Goal: Information Seeking & Learning: Learn about a topic

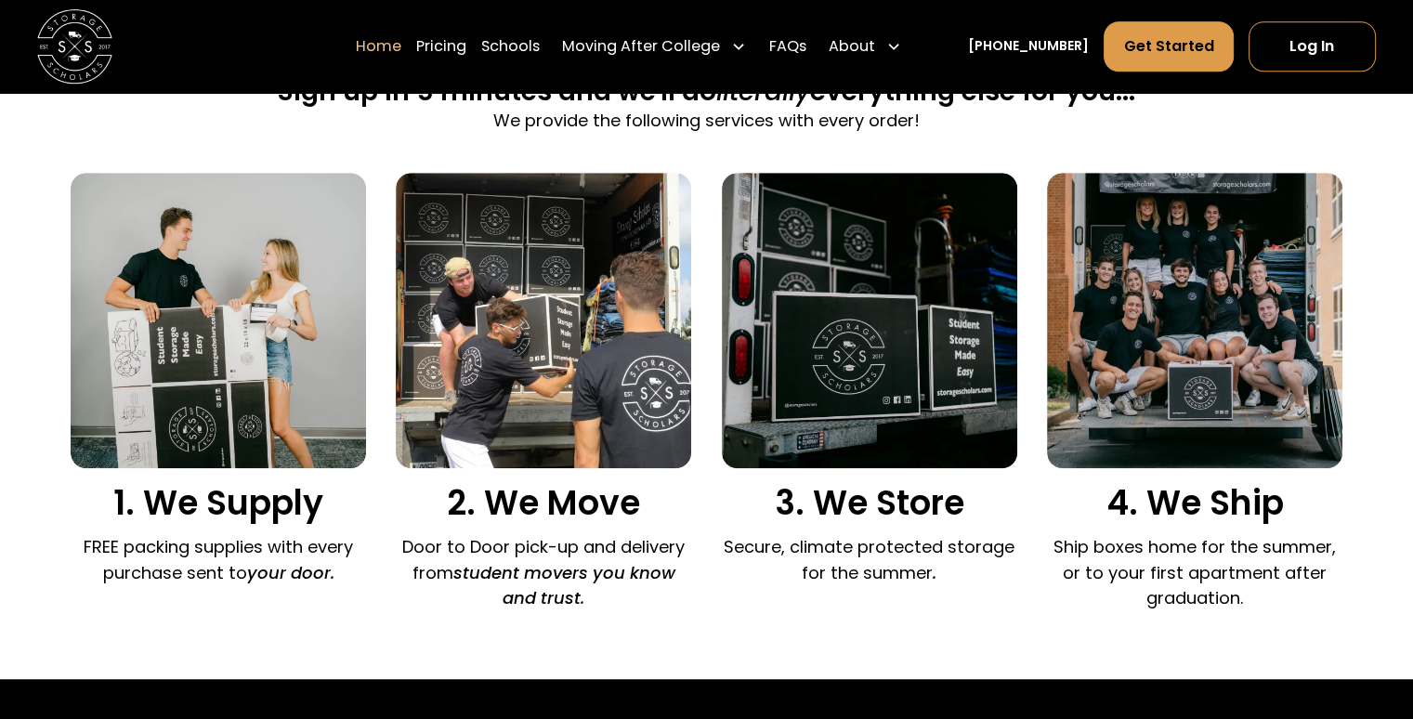
scroll to position [1213, 0]
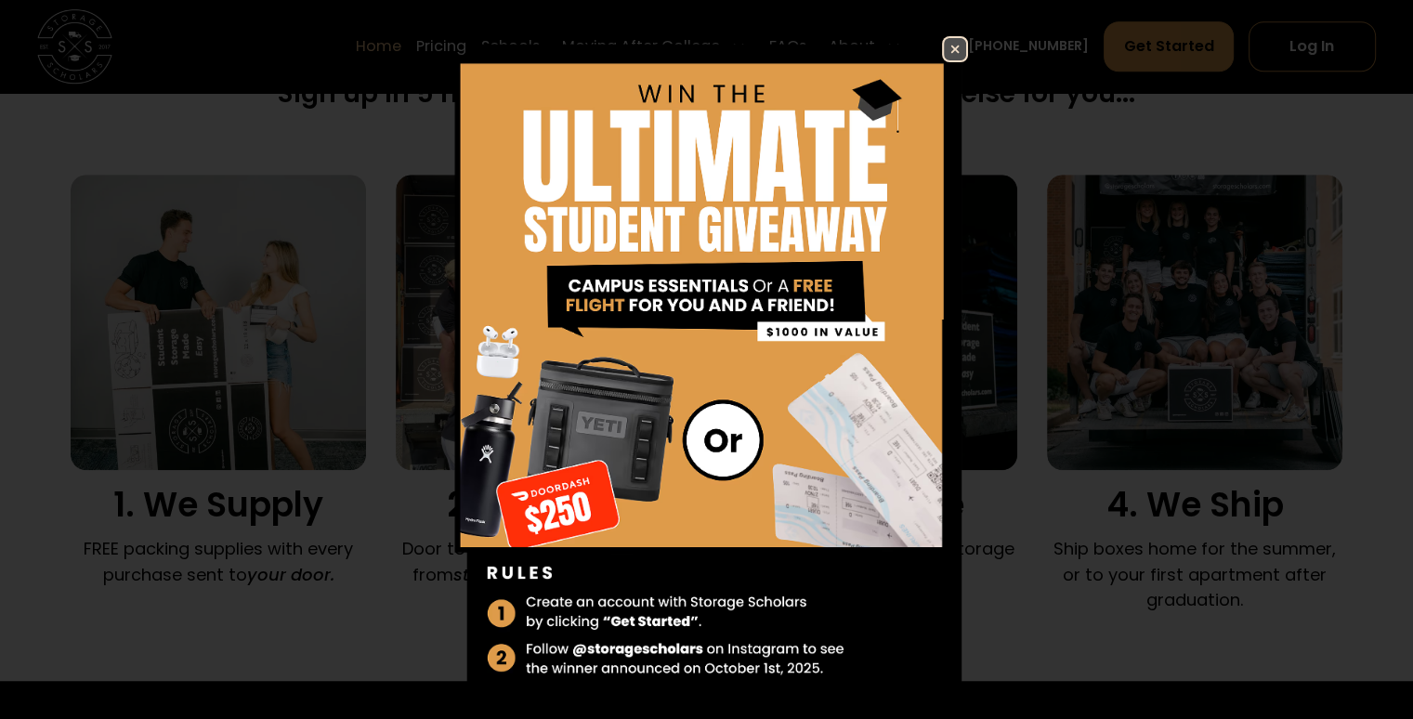
click at [944, 52] on img at bounding box center [955, 49] width 22 height 22
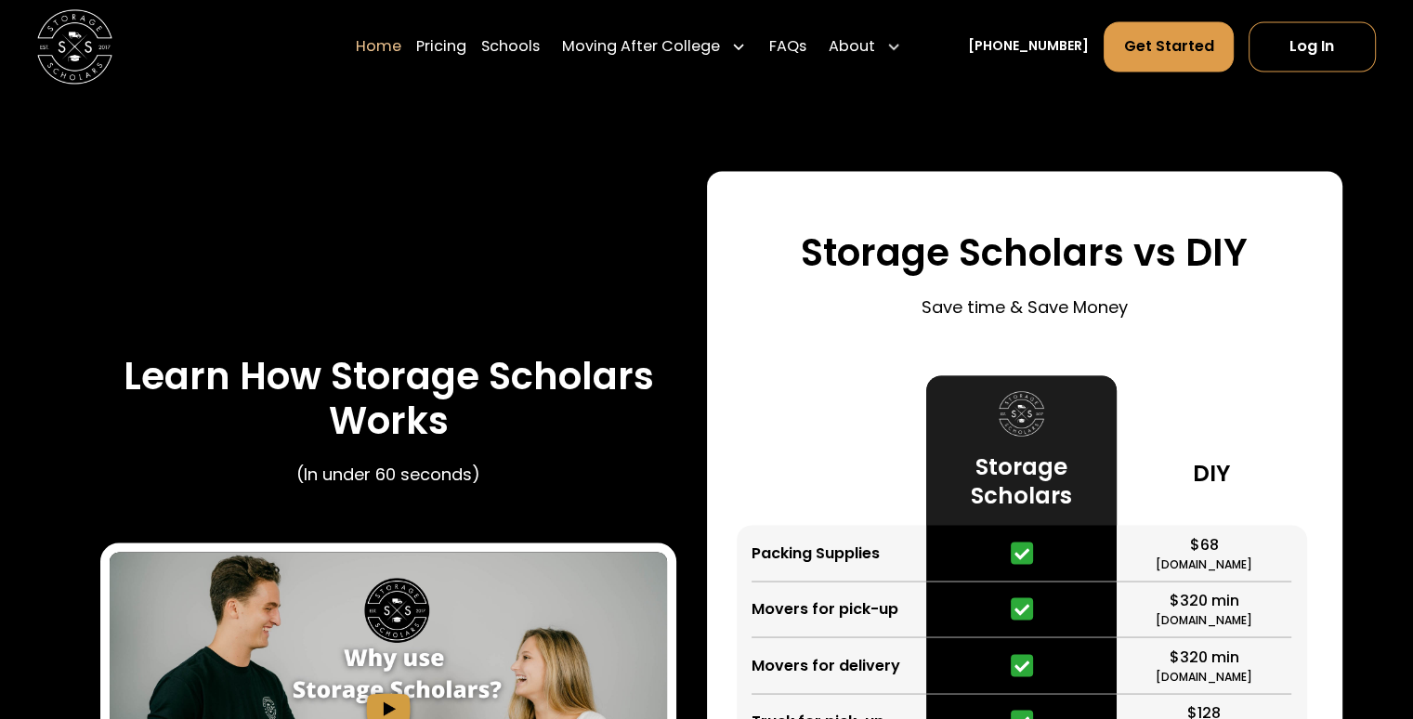
scroll to position [3202, 0]
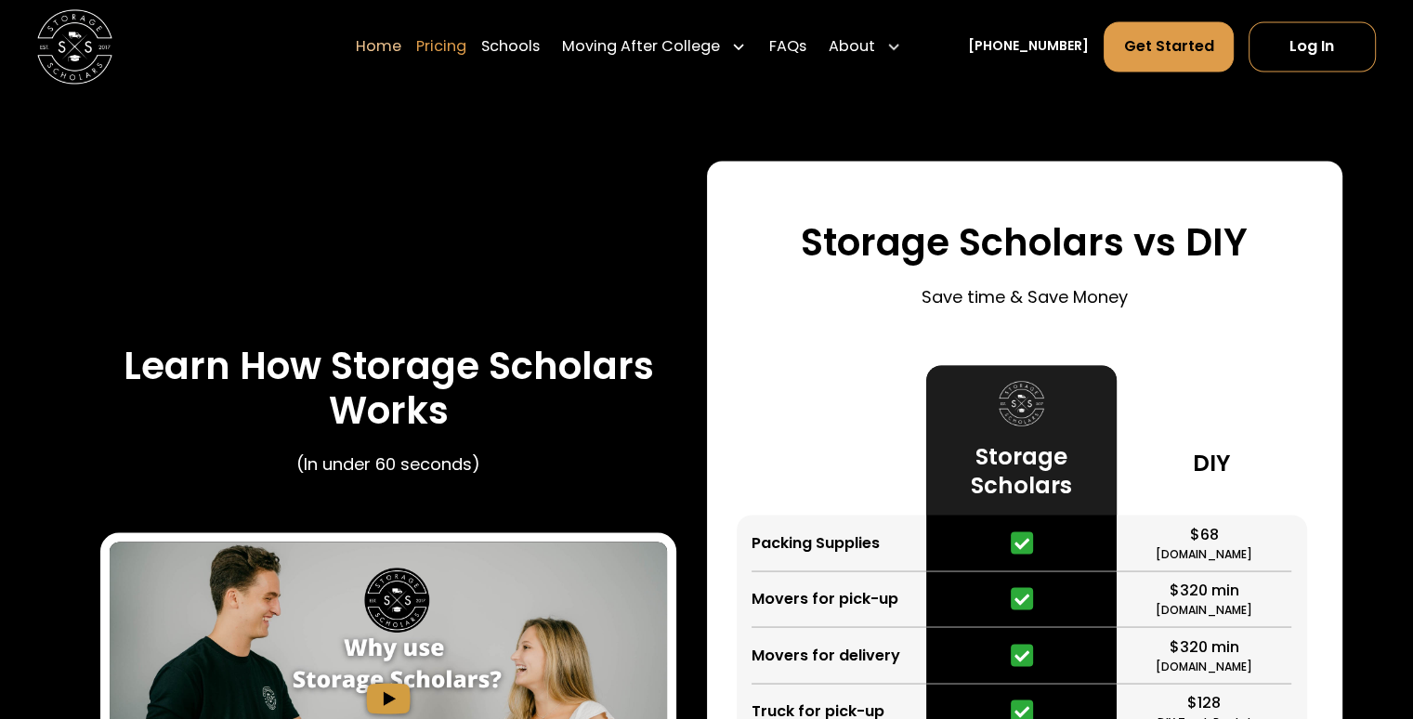
click at [464, 49] on link "Pricing" at bounding box center [441, 46] width 50 height 52
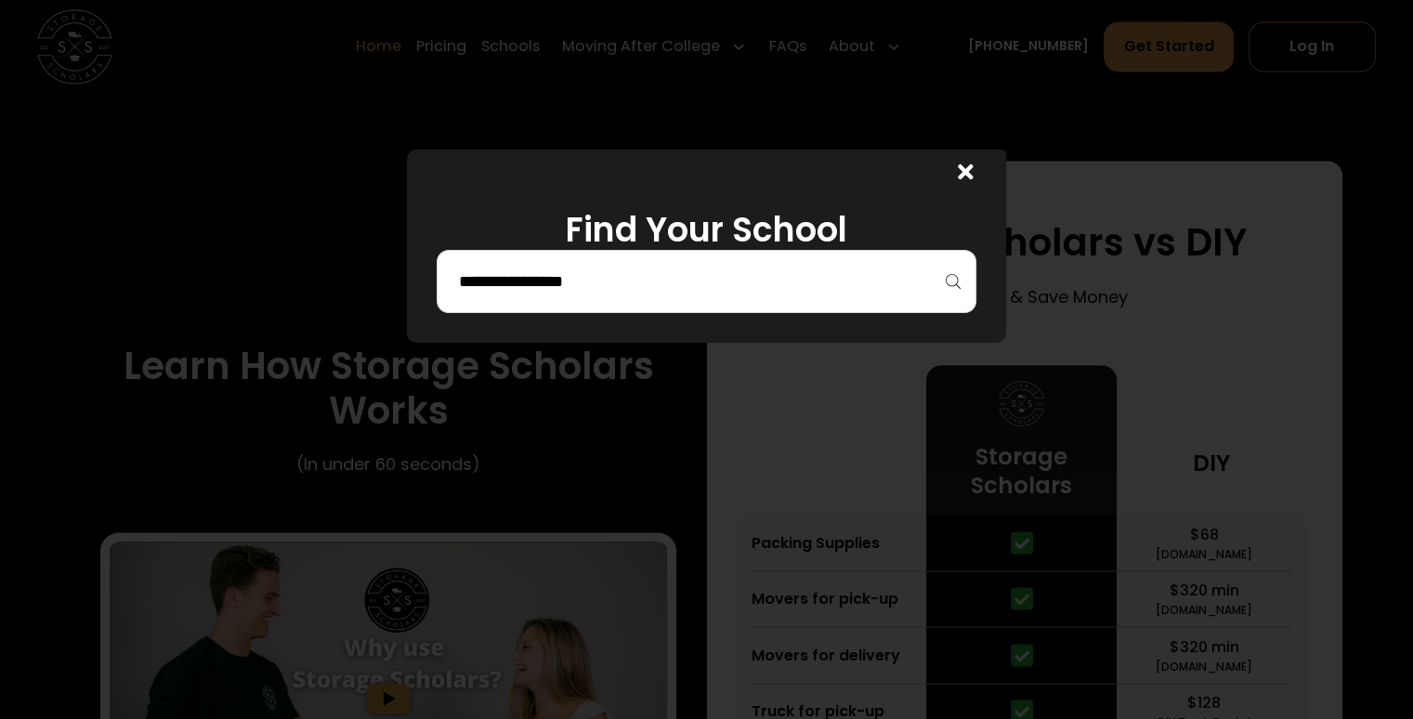
click at [583, 299] on div at bounding box center [706, 281] width 539 height 63
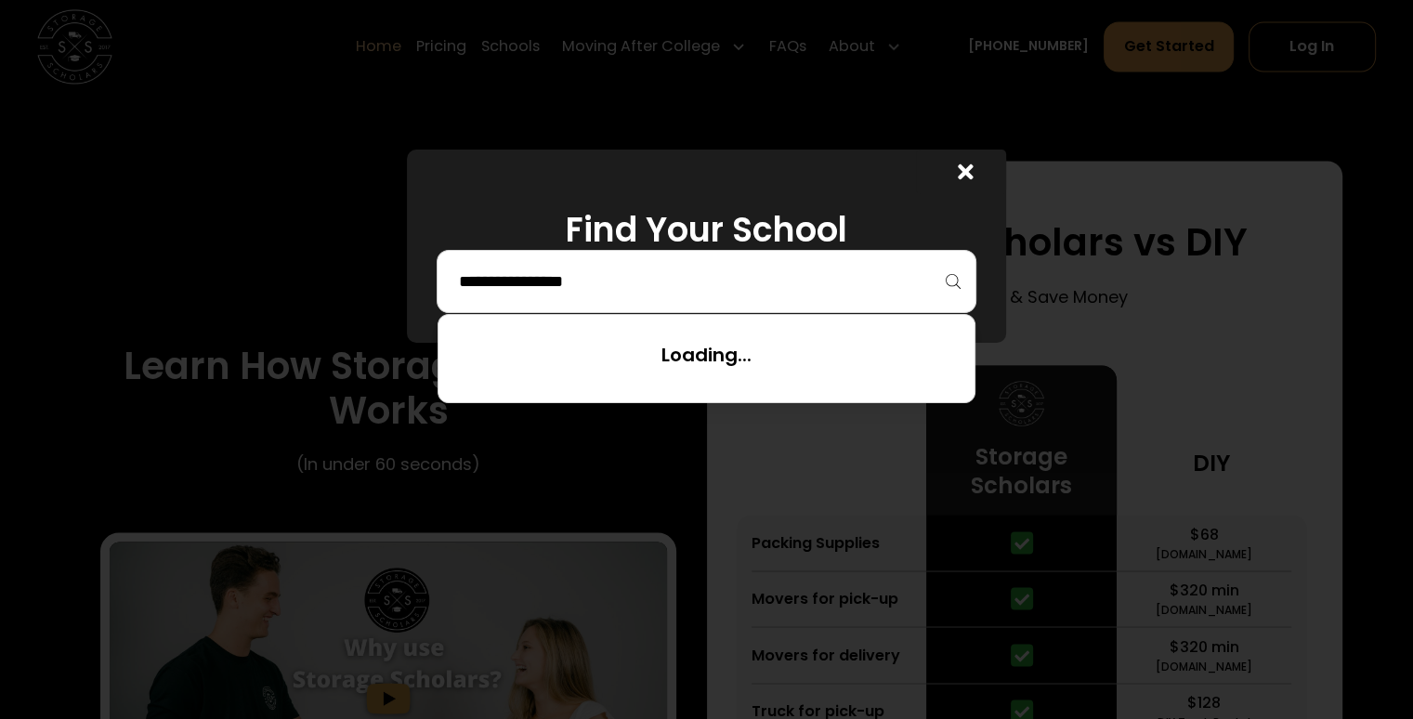
click at [534, 282] on input "search" at bounding box center [706, 282] width 500 height 32
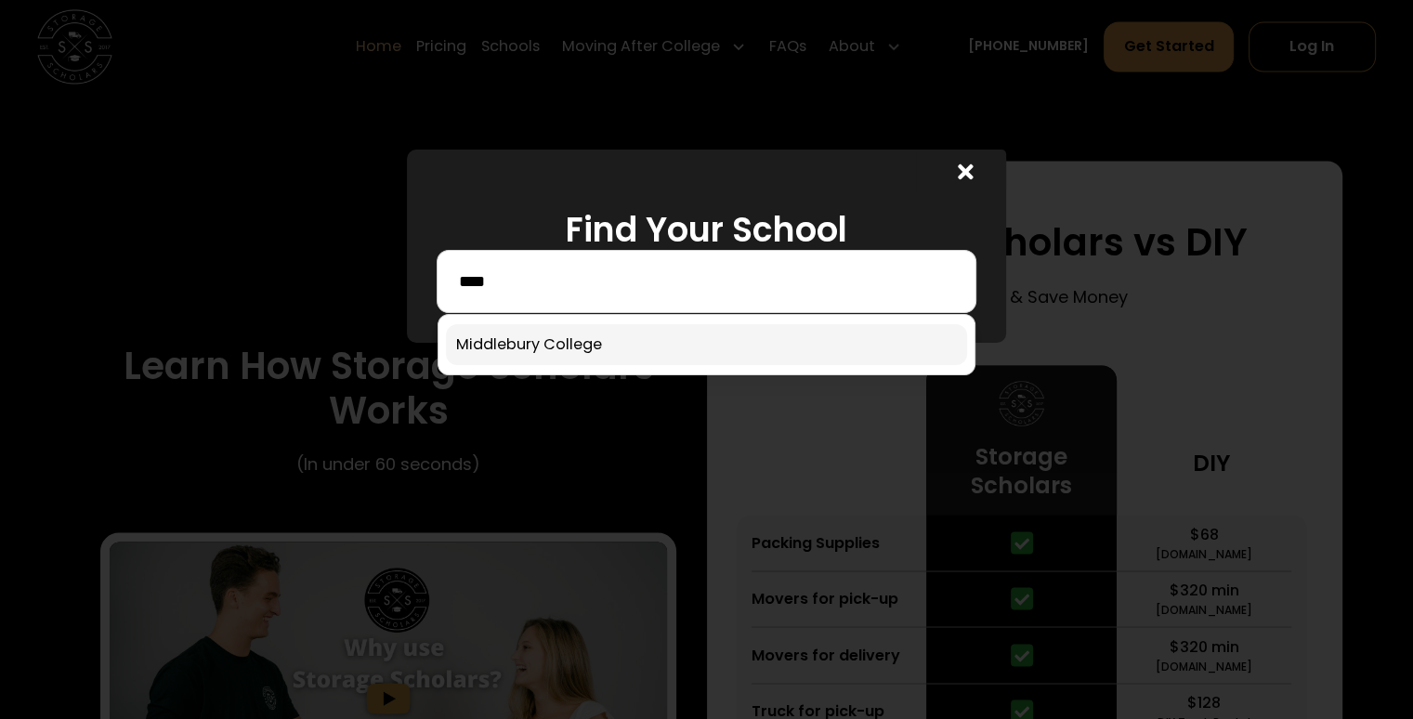
type input "****"
click at [594, 343] on link at bounding box center [706, 344] width 520 height 41
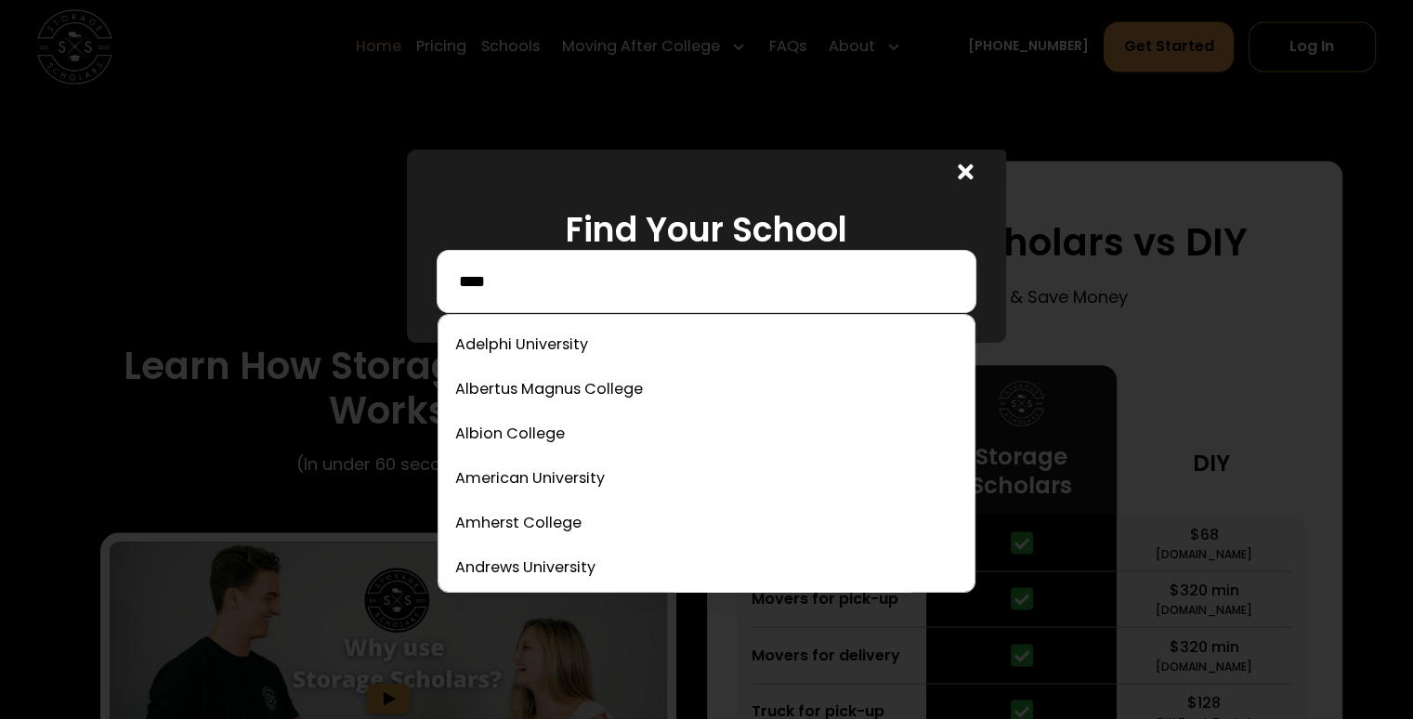
click at [598, 290] on input "****" at bounding box center [706, 282] width 500 height 32
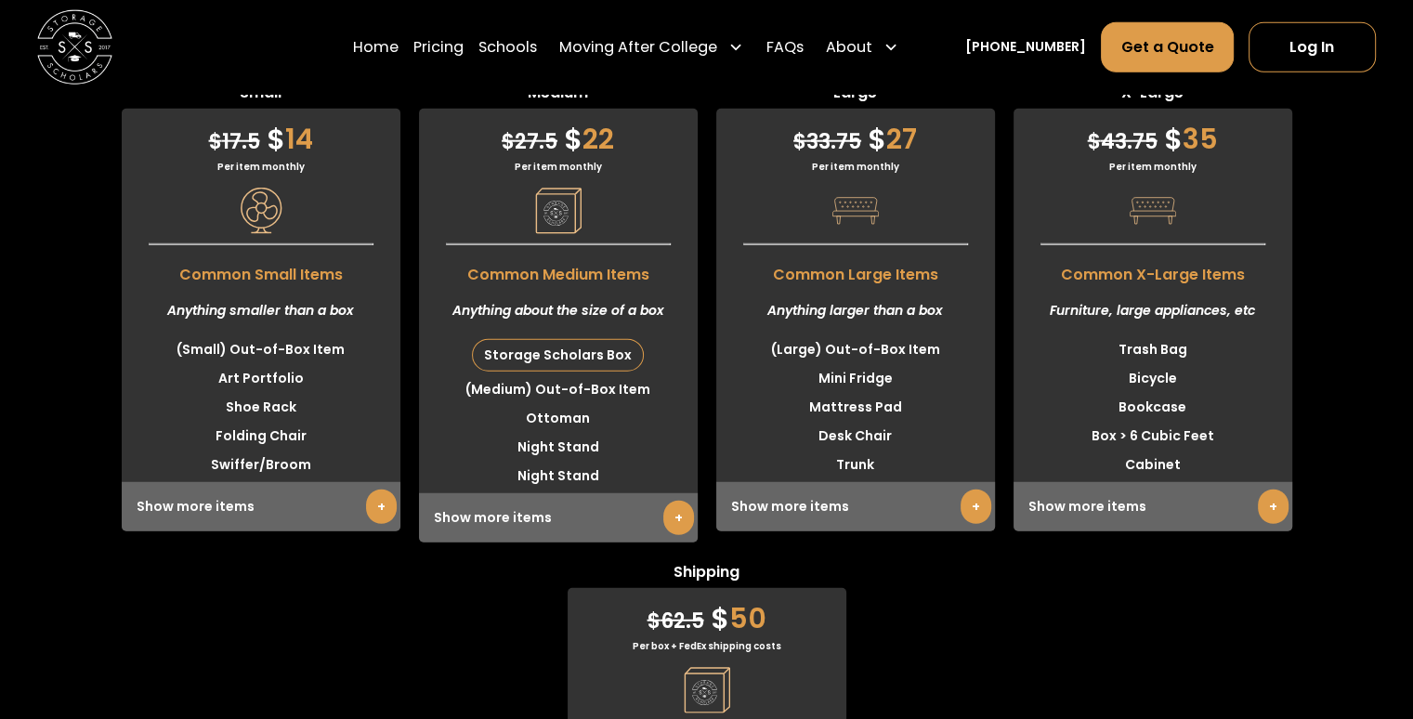
scroll to position [4741, 0]
click at [374, 523] on link "+" at bounding box center [381, 506] width 31 height 34
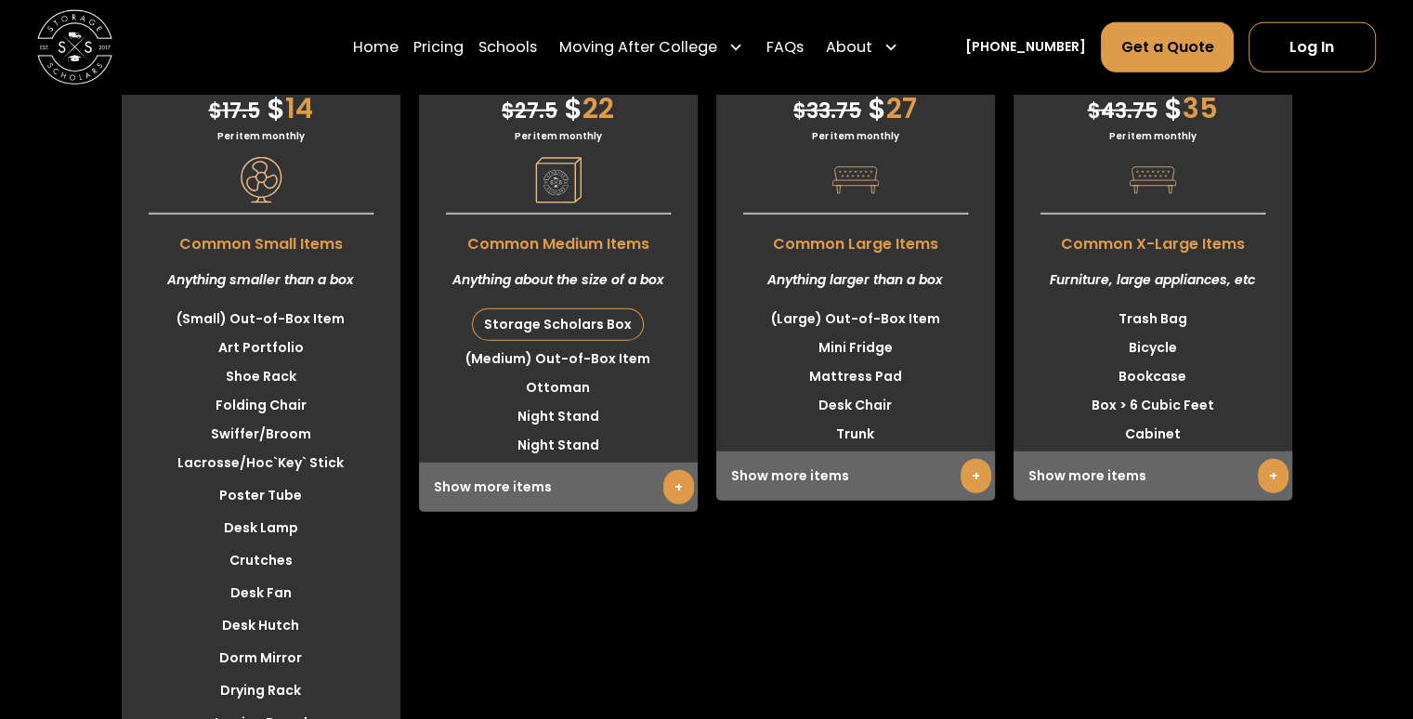
scroll to position [4759, 0]
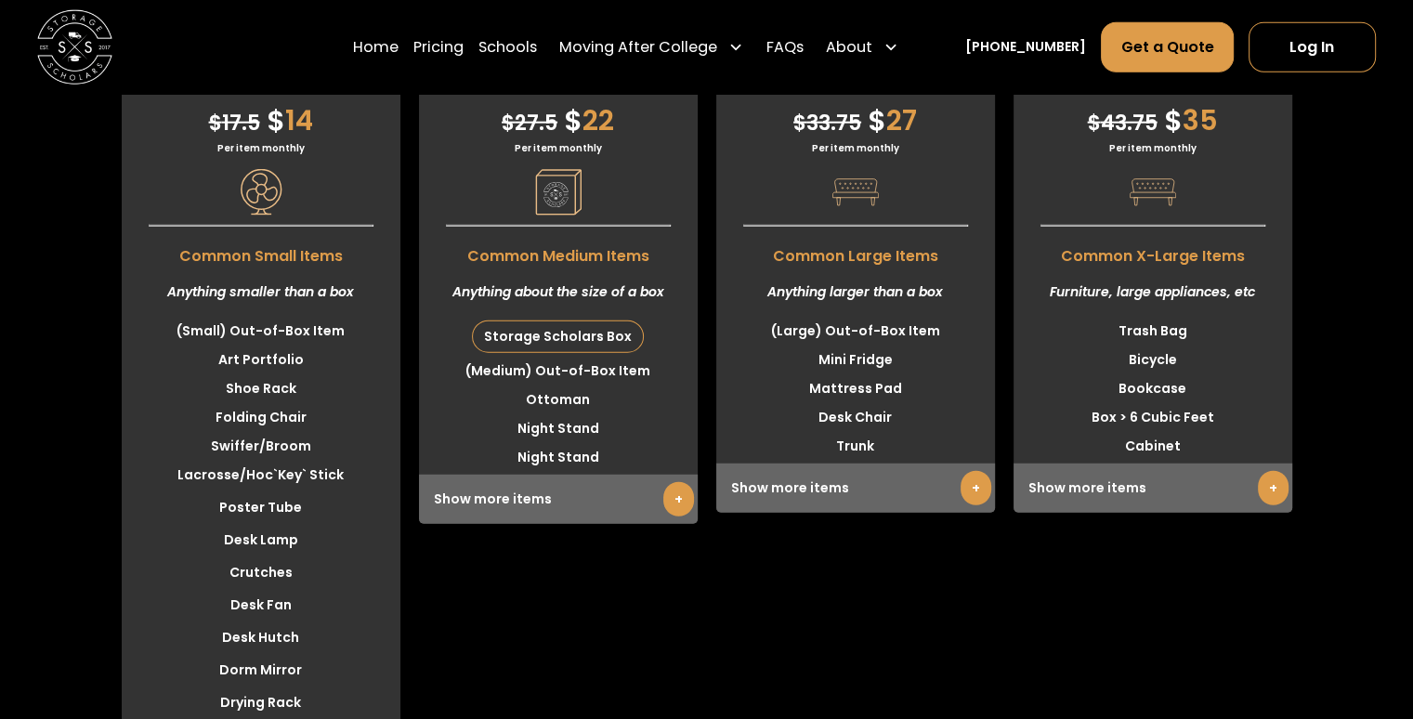
click at [665, 516] on link "+" at bounding box center [678, 499] width 31 height 34
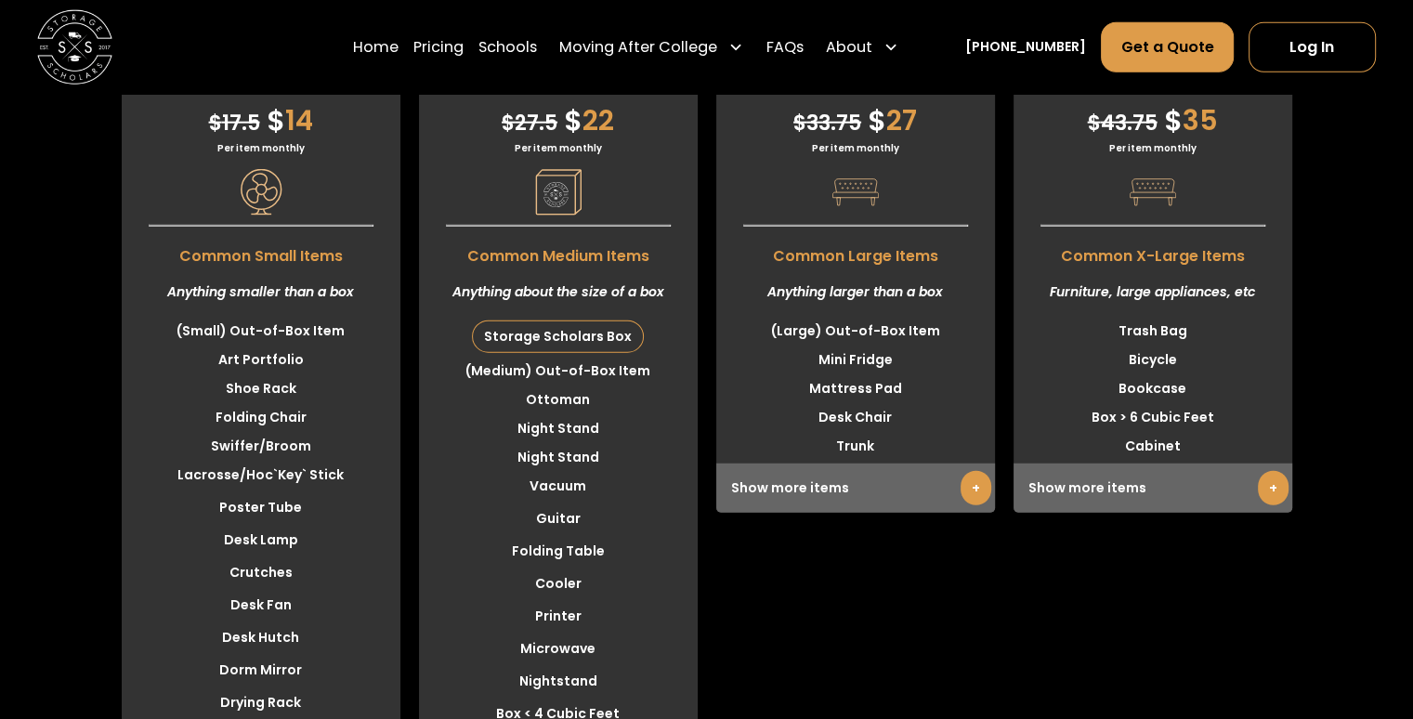
click at [977, 505] on link "+" at bounding box center [975, 488] width 31 height 34
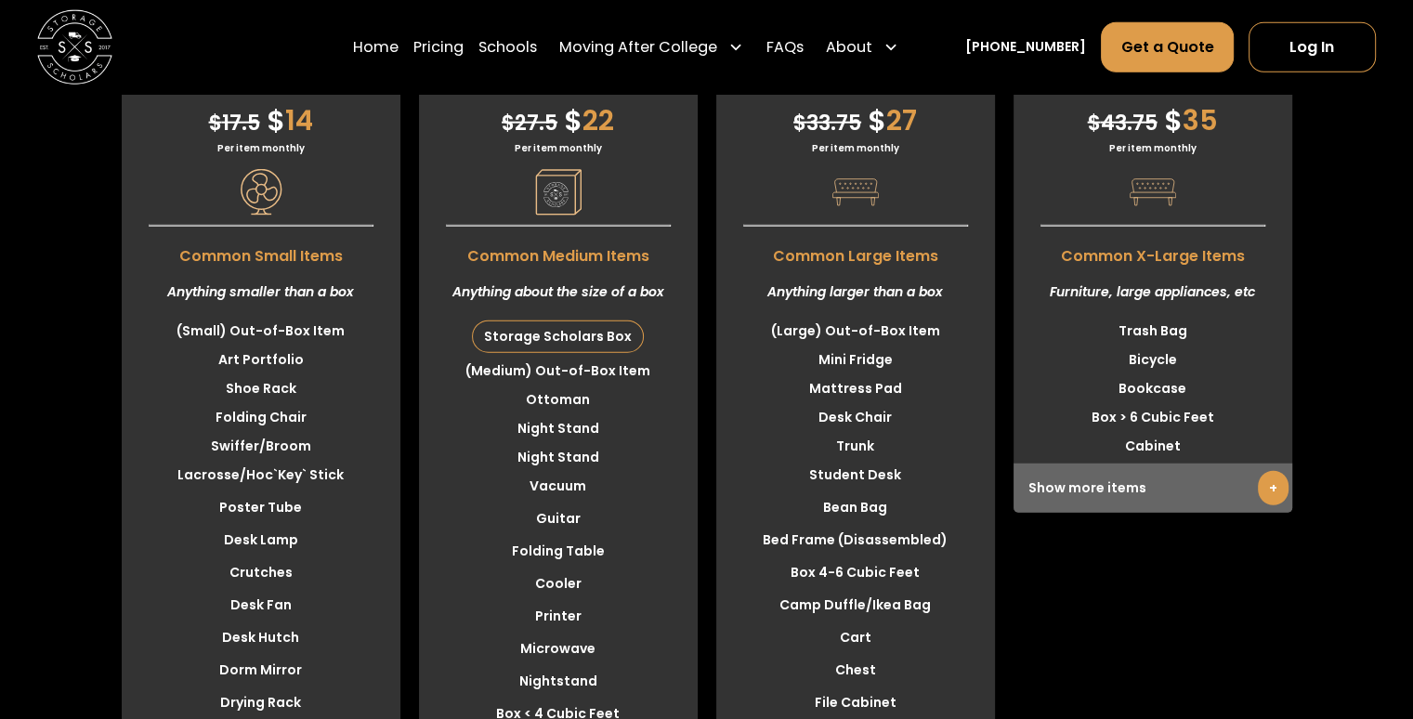
click at [1267, 505] on link "+" at bounding box center [1273, 488] width 31 height 34
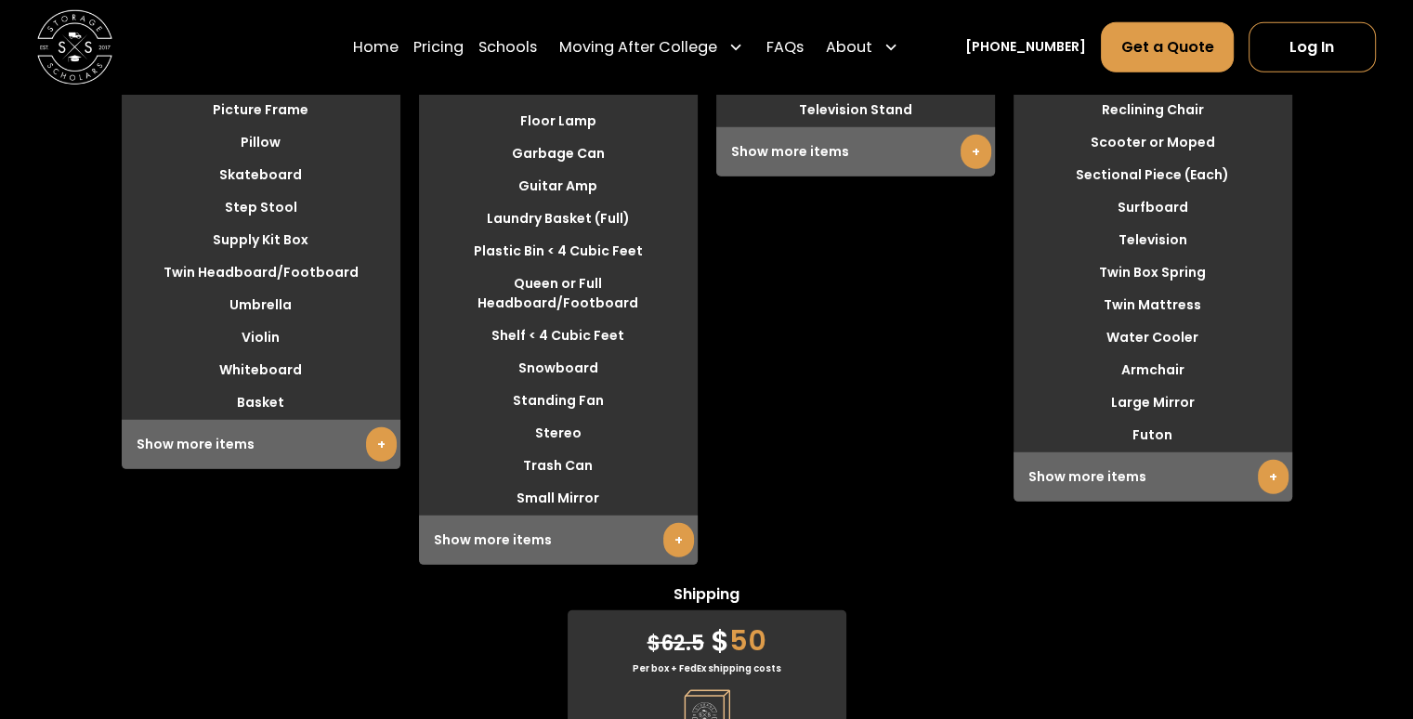
scroll to position [5497, 0]
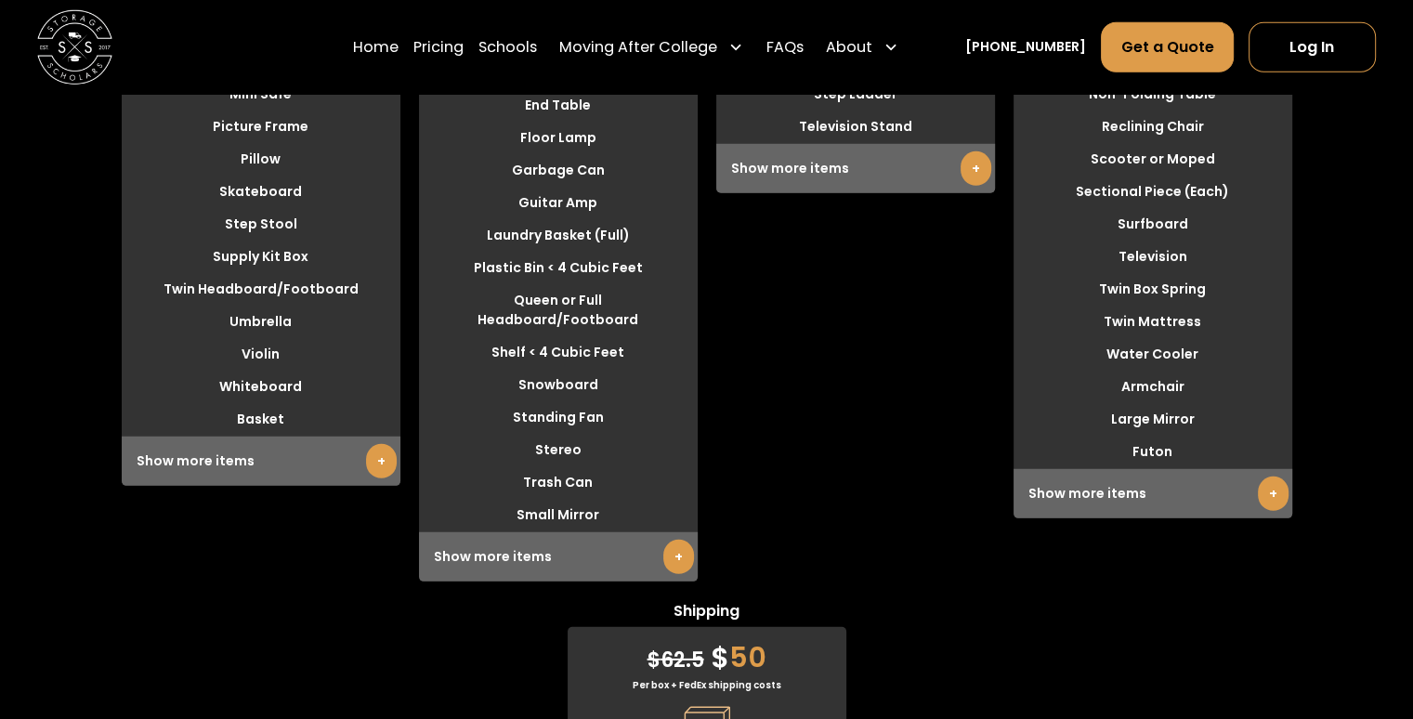
click at [679, 574] on link "+" at bounding box center [678, 557] width 31 height 34
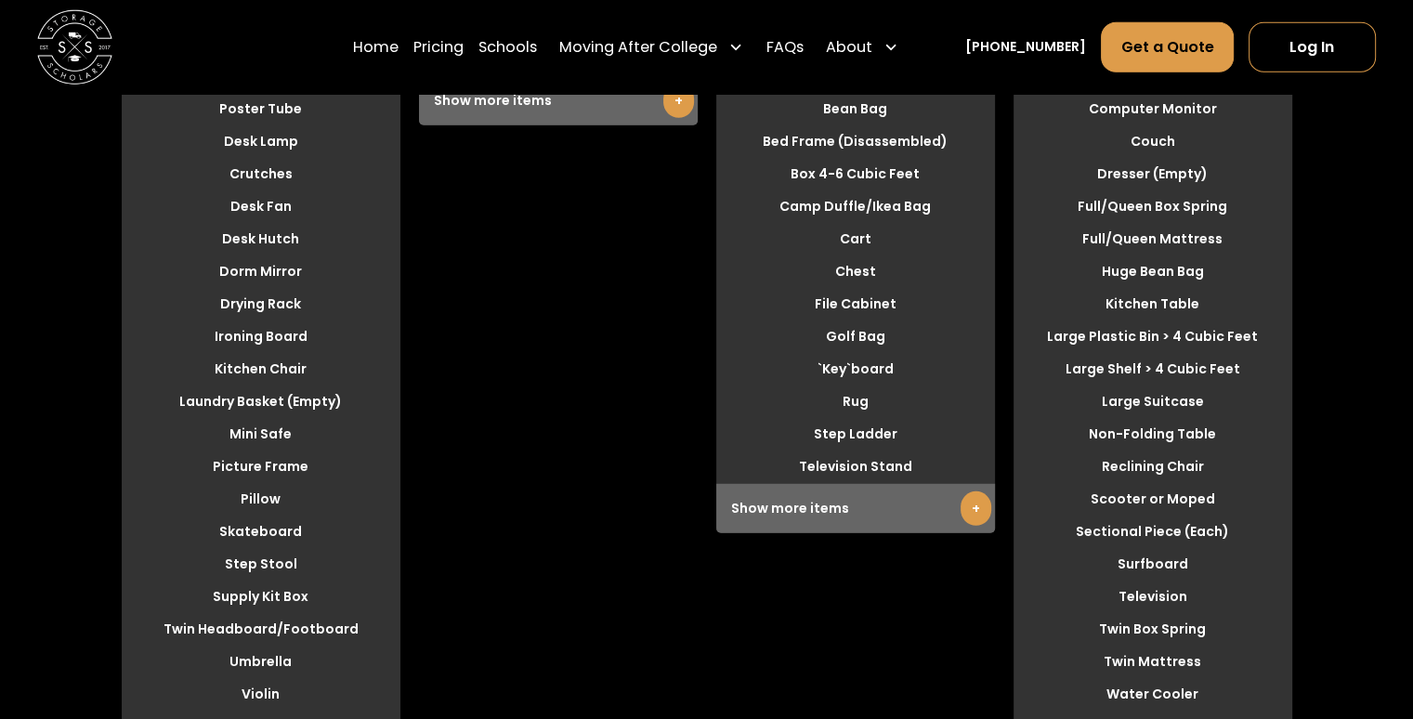
scroll to position [5156, 0]
click at [675, 126] on div "Show more items +" at bounding box center [558, 101] width 279 height 49
click at [678, 119] on link "+" at bounding box center [678, 102] width 31 height 34
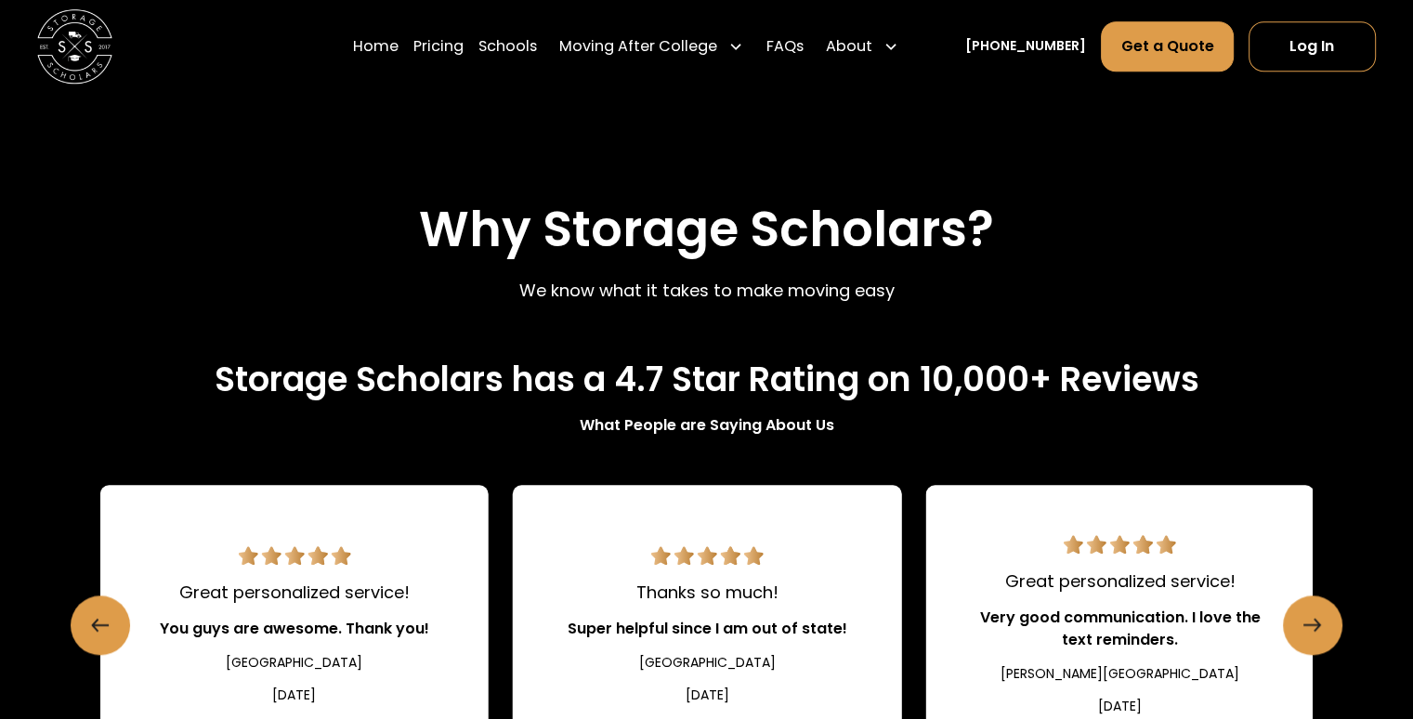
scroll to position [1702, 0]
